Goal: Information Seeking & Learning: Learn about a topic

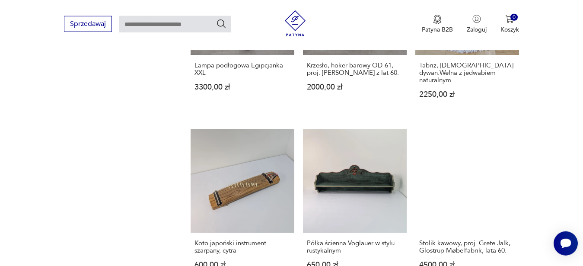
scroll to position [671, 0]
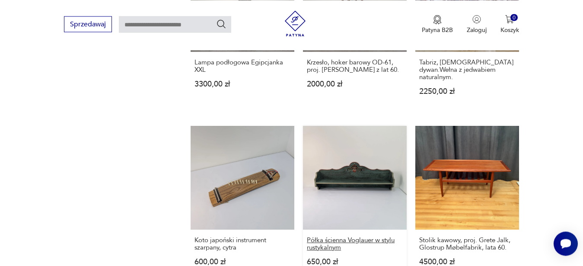
click at [388, 236] on h3 "Półka ścienna Voglauer w stylu rustykalnym" at bounding box center [355, 243] width 96 height 15
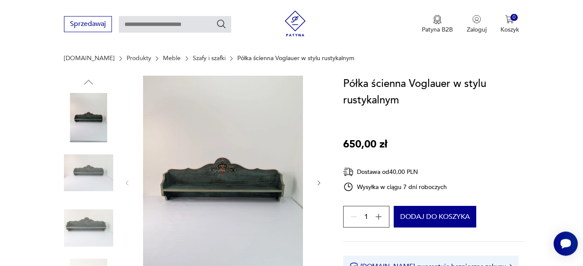
scroll to position [88, 0]
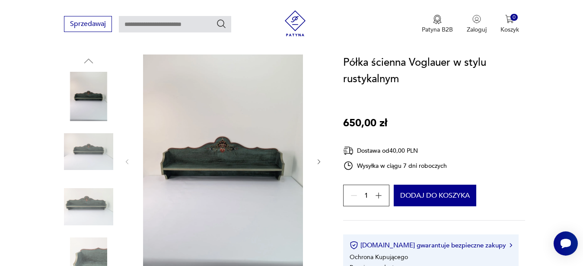
click at [319, 163] on icon "button" at bounding box center [319, 161] width 3 height 5
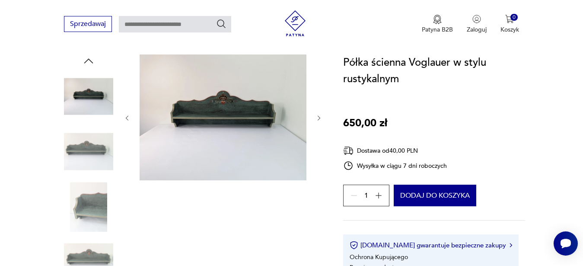
click at [319, 163] on div at bounding box center [223, 117] width 199 height 127
click at [317, 115] on icon "button" at bounding box center [319, 118] width 7 height 7
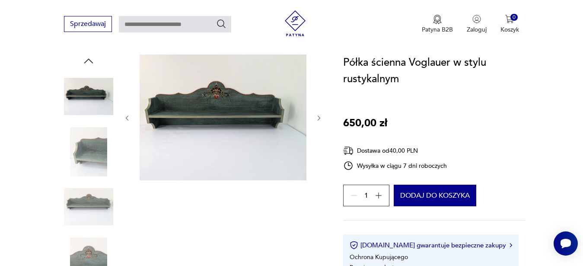
click at [88, 147] on img at bounding box center [88, 151] width 49 height 49
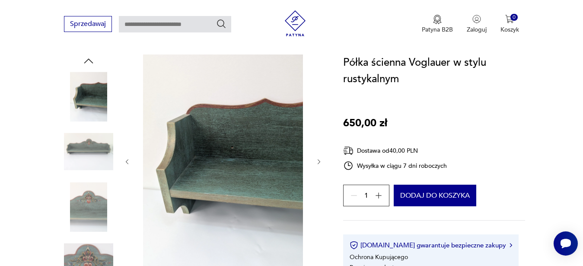
click at [90, 151] on img at bounding box center [88, 151] width 49 height 49
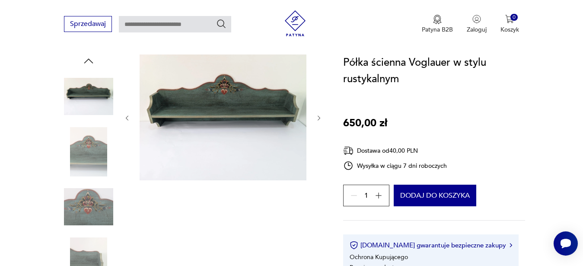
click at [87, 200] on img at bounding box center [88, 206] width 49 height 49
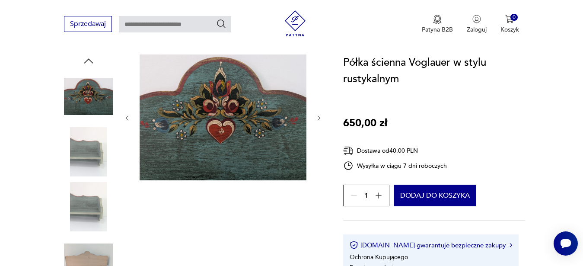
click at [96, 205] on img at bounding box center [88, 206] width 49 height 49
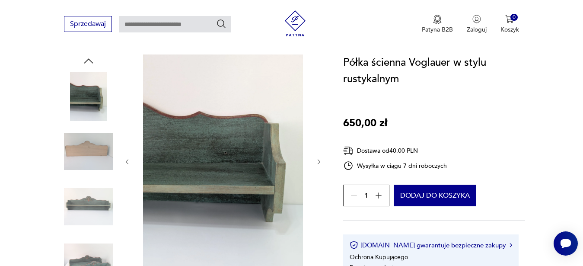
click at [98, 256] on img at bounding box center [88, 261] width 49 height 49
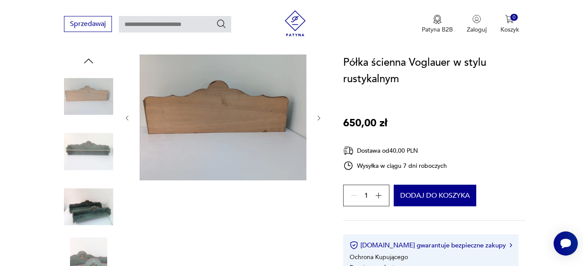
click at [99, 258] on img at bounding box center [88, 261] width 49 height 49
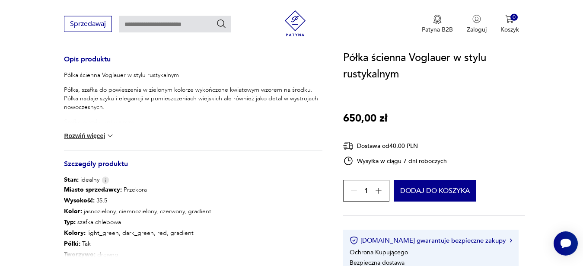
scroll to position [375, 0]
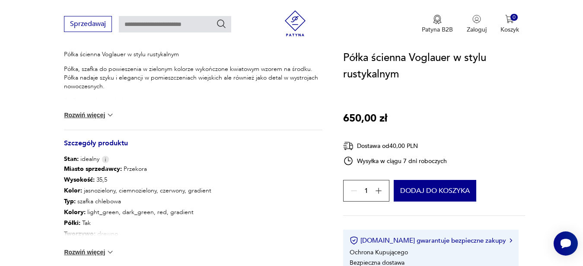
click at [115, 115] on img at bounding box center [110, 115] width 9 height 9
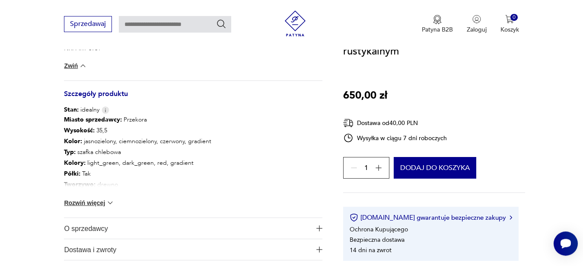
scroll to position [595, 0]
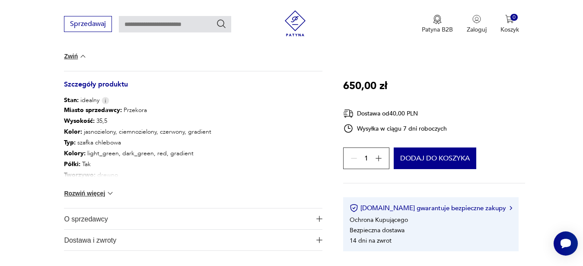
click at [111, 194] on img at bounding box center [110, 193] width 9 height 9
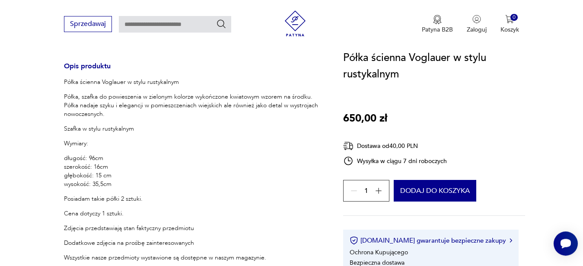
scroll to position [331, 0]
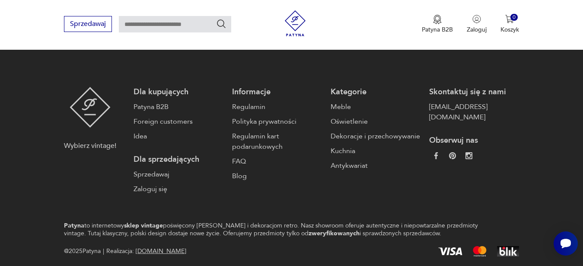
scroll to position [1343, 0]
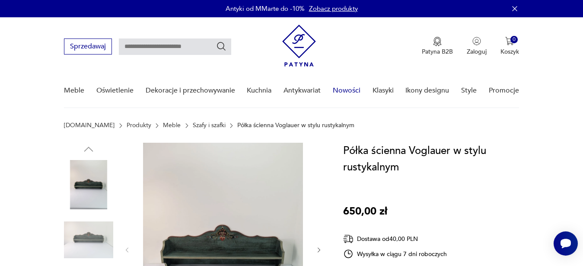
click at [348, 91] on link "Nowości" at bounding box center [347, 90] width 28 height 33
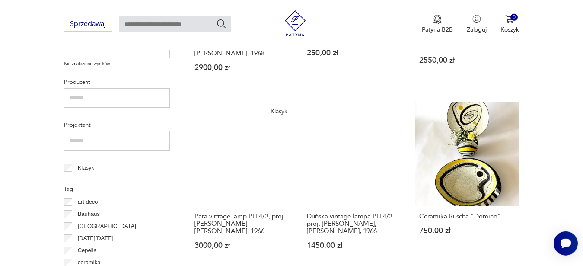
scroll to position [355, 0]
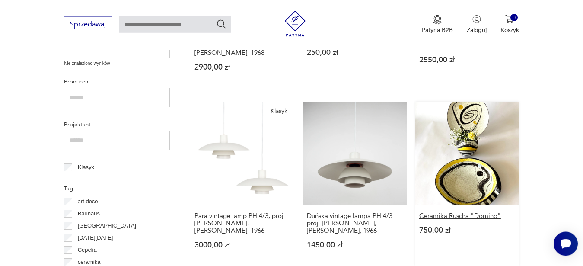
click at [469, 212] on h3 "Ceramika Ruscha "Domino"" at bounding box center [467, 215] width 96 height 7
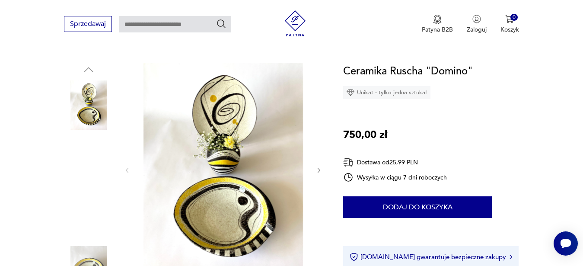
scroll to position [66, 0]
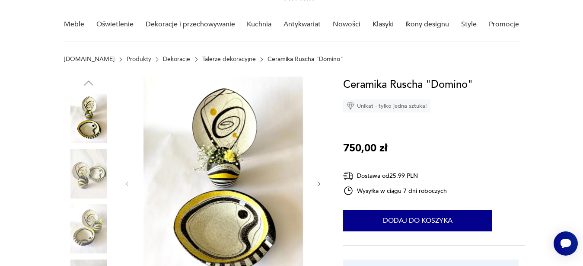
click at [320, 182] on icon "button" at bounding box center [319, 183] width 7 height 7
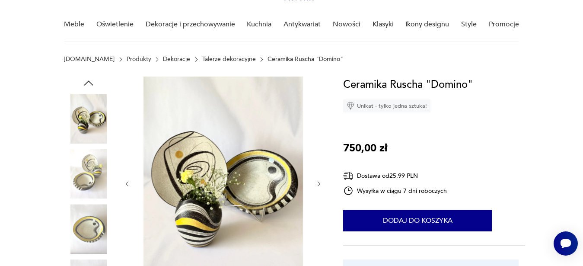
click at [320, 182] on icon "button" at bounding box center [319, 183] width 7 height 7
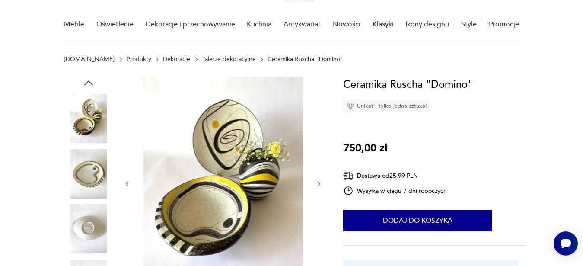
click at [320, 182] on icon "button" at bounding box center [319, 183] width 7 height 7
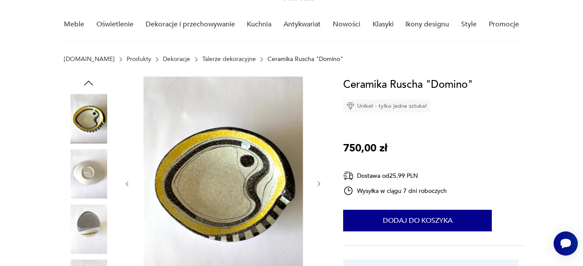
click at [320, 182] on icon "button" at bounding box center [319, 183] width 7 height 7
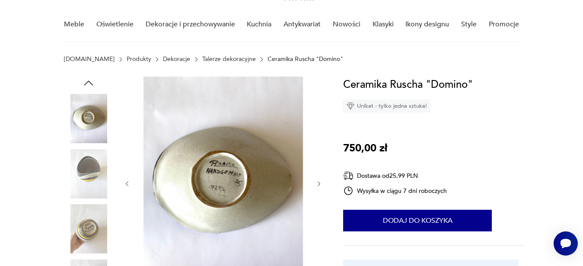
click at [320, 182] on icon "button" at bounding box center [319, 183] width 7 height 7
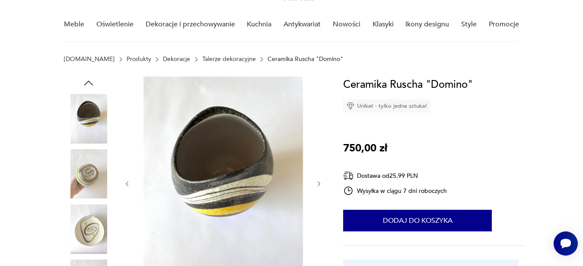
click at [320, 182] on icon "button" at bounding box center [319, 183] width 7 height 7
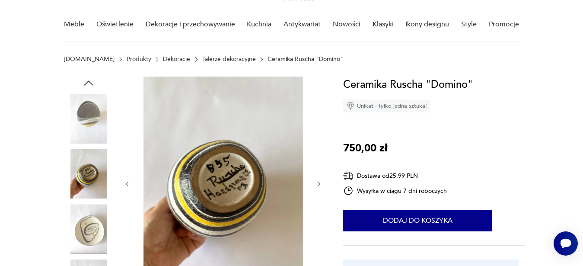
click at [320, 182] on icon "button" at bounding box center [319, 183] width 7 height 7
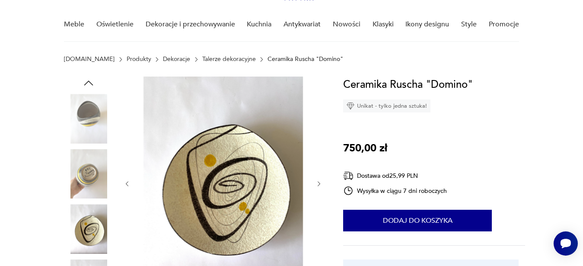
click at [320, 182] on icon "button" at bounding box center [319, 183] width 7 height 7
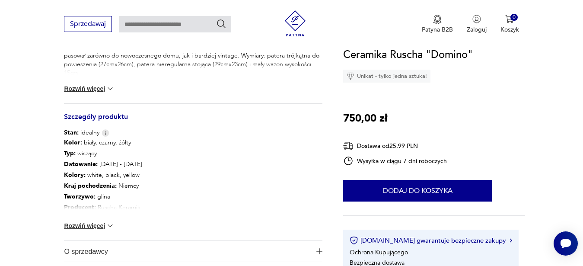
scroll to position [404, 0]
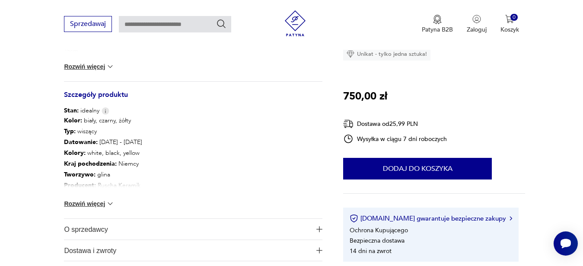
click at [105, 65] on button "Rozwiń więcej" at bounding box center [89, 66] width 50 height 9
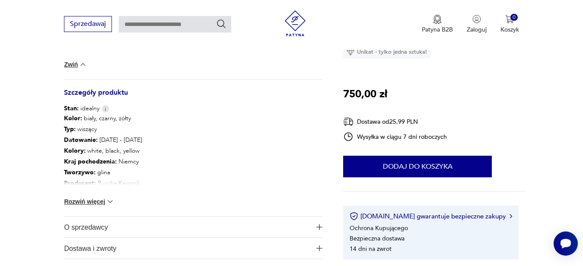
scroll to position [426, 0]
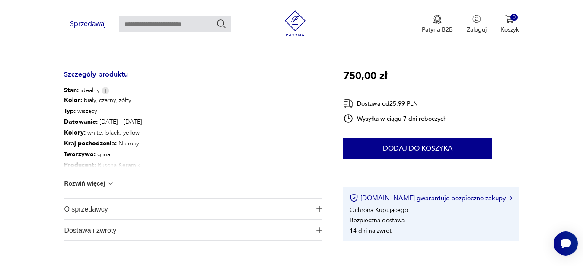
click at [103, 182] on button "Rozwiń więcej" at bounding box center [89, 183] width 50 height 9
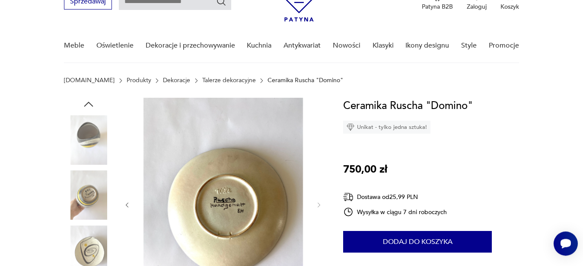
scroll to position [22, 0]
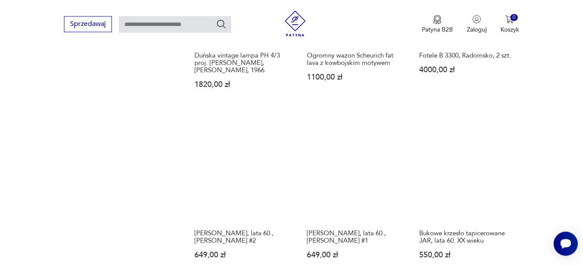
scroll to position [712, 0]
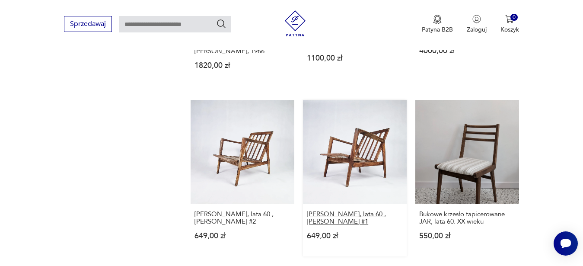
click at [382, 211] on h3 "[PERSON_NAME], lata 60., [PERSON_NAME] #1" at bounding box center [355, 218] width 96 height 15
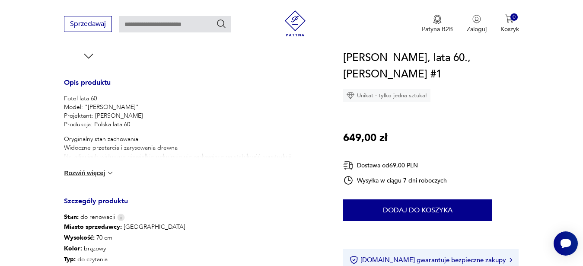
scroll to position [353, 0]
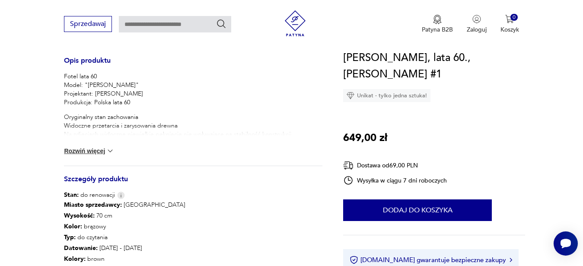
click at [114, 149] on img at bounding box center [110, 151] width 9 height 9
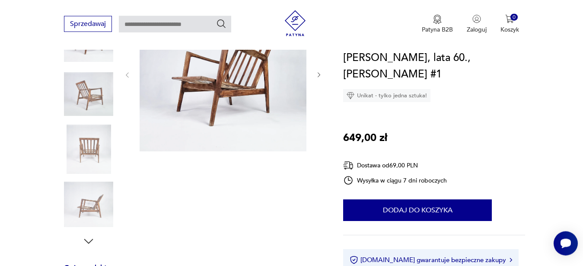
scroll to position [132, 0]
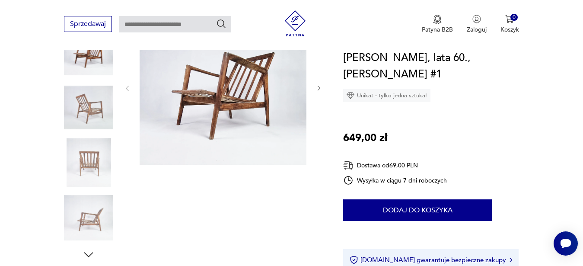
click at [317, 86] on icon "button" at bounding box center [319, 88] width 7 height 7
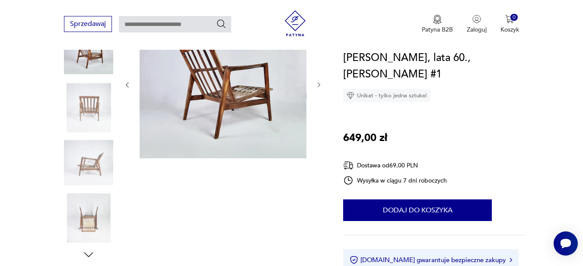
click at [317, 86] on icon "button" at bounding box center [319, 84] width 7 height 7
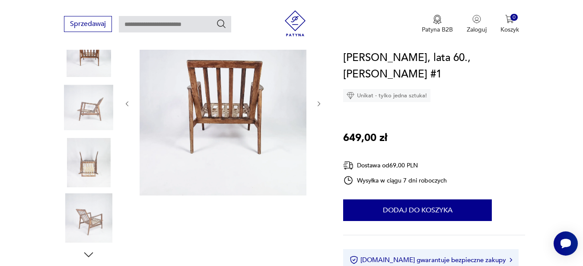
click at [317, 86] on div at bounding box center [223, 103] width 199 height 187
click at [319, 102] on icon "button" at bounding box center [319, 103] width 7 height 7
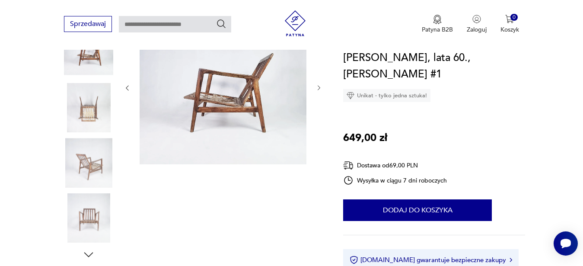
click at [319, 102] on div at bounding box center [223, 87] width 199 height 155
click at [319, 89] on icon "button" at bounding box center [319, 87] width 7 height 7
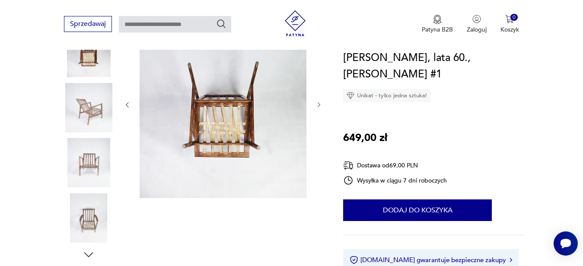
click at [319, 102] on icon "button" at bounding box center [319, 104] width 7 height 7
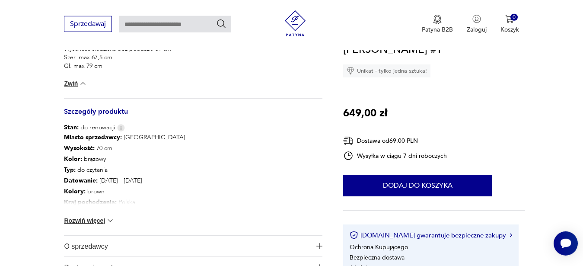
scroll to position [529, 0]
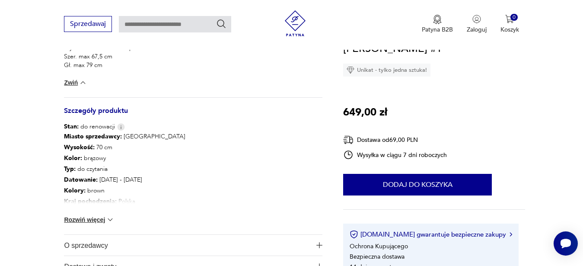
click at [105, 220] on button "Rozwiń więcej" at bounding box center [89, 219] width 50 height 9
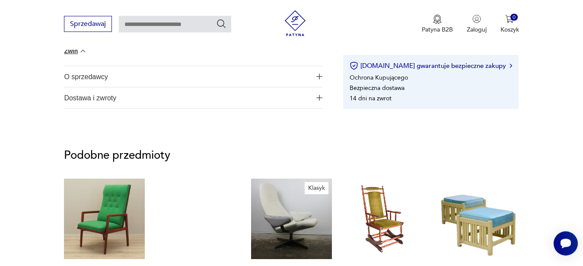
scroll to position [794, 0]
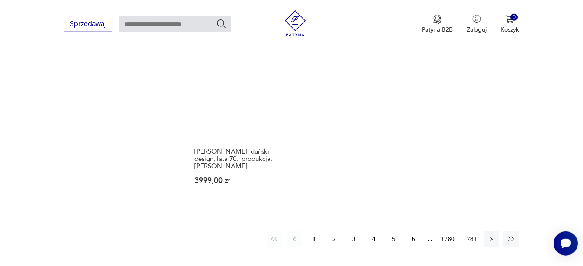
scroll to position [1142, 0]
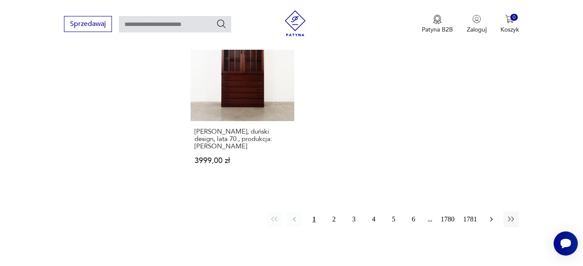
click at [490, 215] on icon "button" at bounding box center [491, 219] width 9 height 9
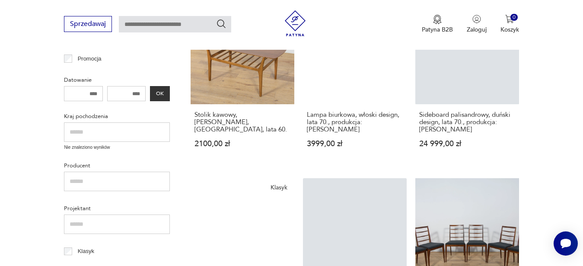
scroll to position [288, 0]
